Goal: Ask a question

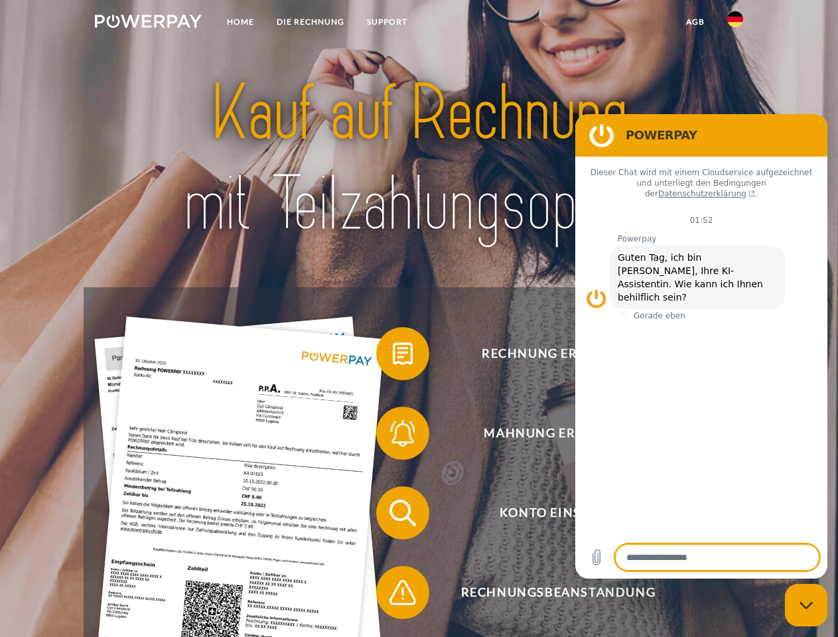
click at [148, 23] on img at bounding box center [148, 21] width 107 height 13
click at [735, 23] on img at bounding box center [735, 19] width 16 height 16
click at [695, 22] on link "agb" at bounding box center [695, 22] width 41 height 24
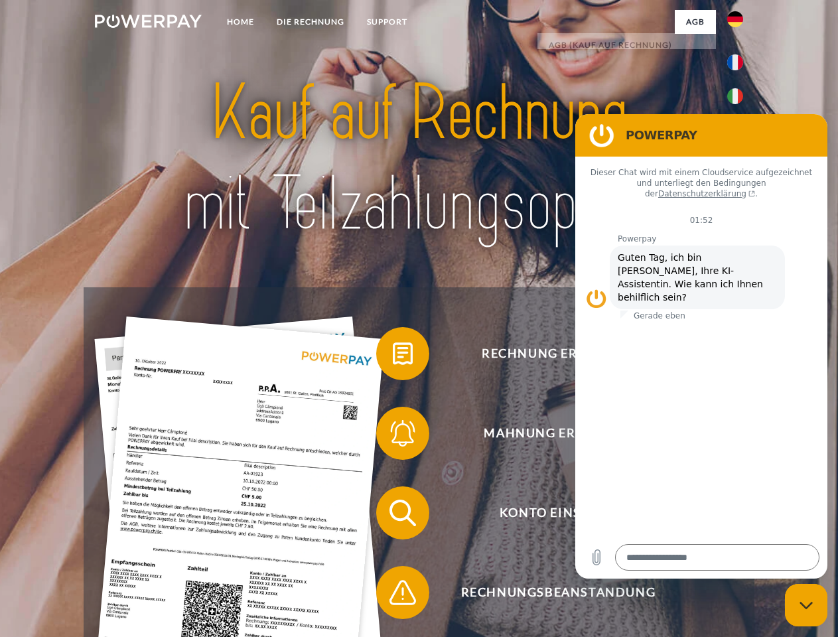
click at [393, 356] on span at bounding box center [383, 354] width 66 height 66
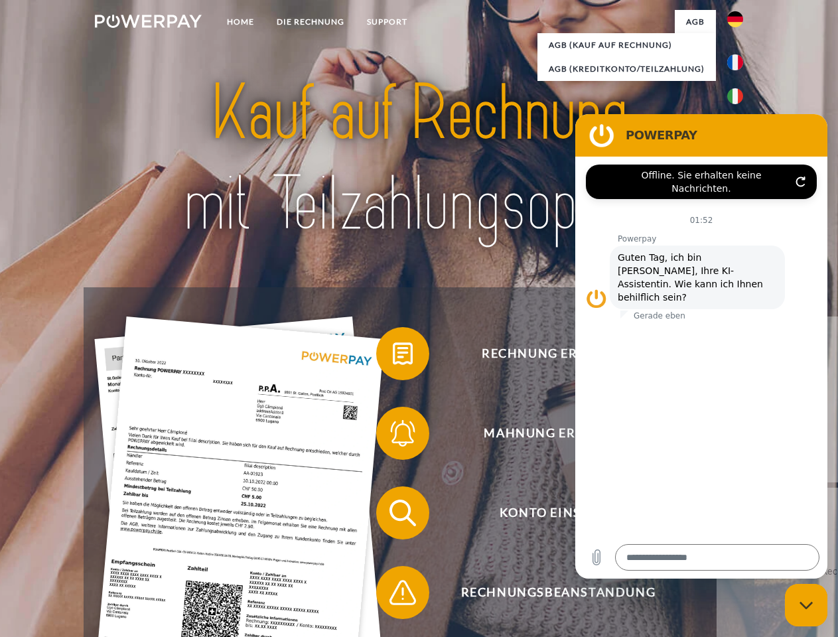
click at [393, 436] on span at bounding box center [383, 433] width 66 height 66
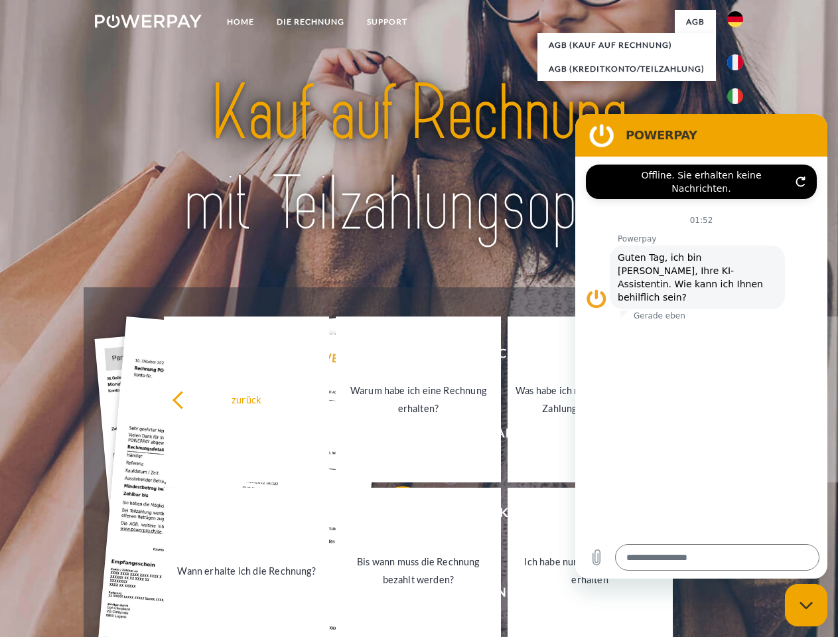
click at [393, 516] on link "Bis wann muss die Rechnung bezahlt werden?" at bounding box center [418, 571] width 165 height 166
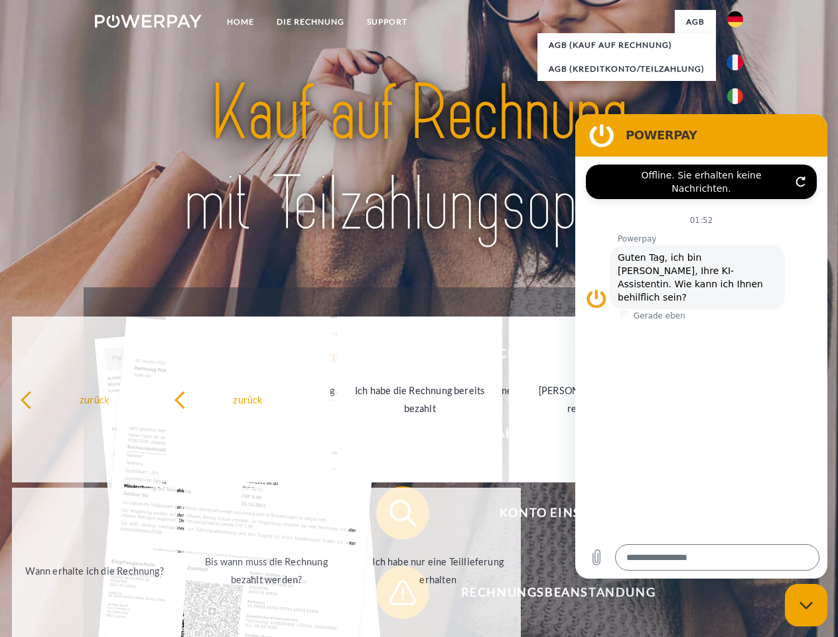
click at [393, 595] on span at bounding box center [383, 592] width 66 height 66
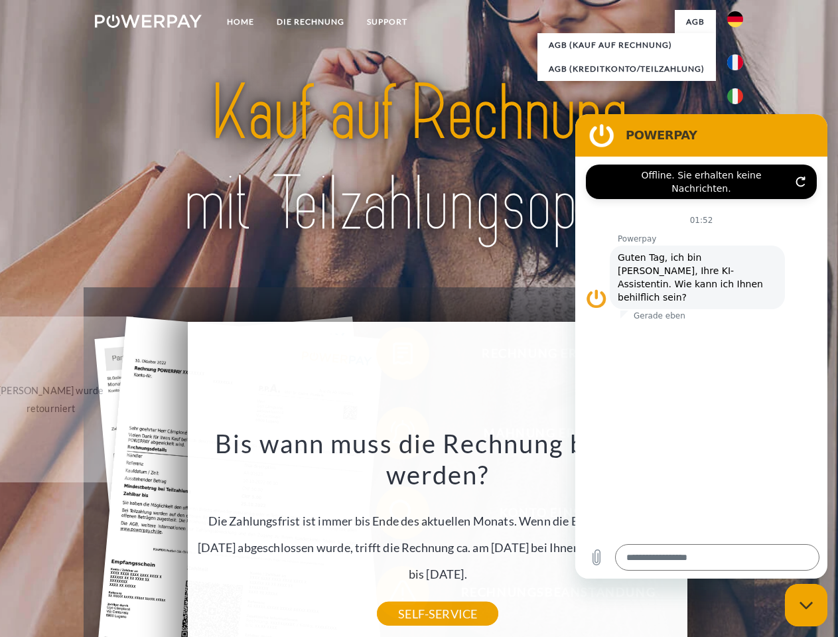
click at [806, 605] on icon "Messaging-Fenster schließen" at bounding box center [807, 605] width 14 height 9
type textarea "*"
